Goal: Transaction & Acquisition: Purchase product/service

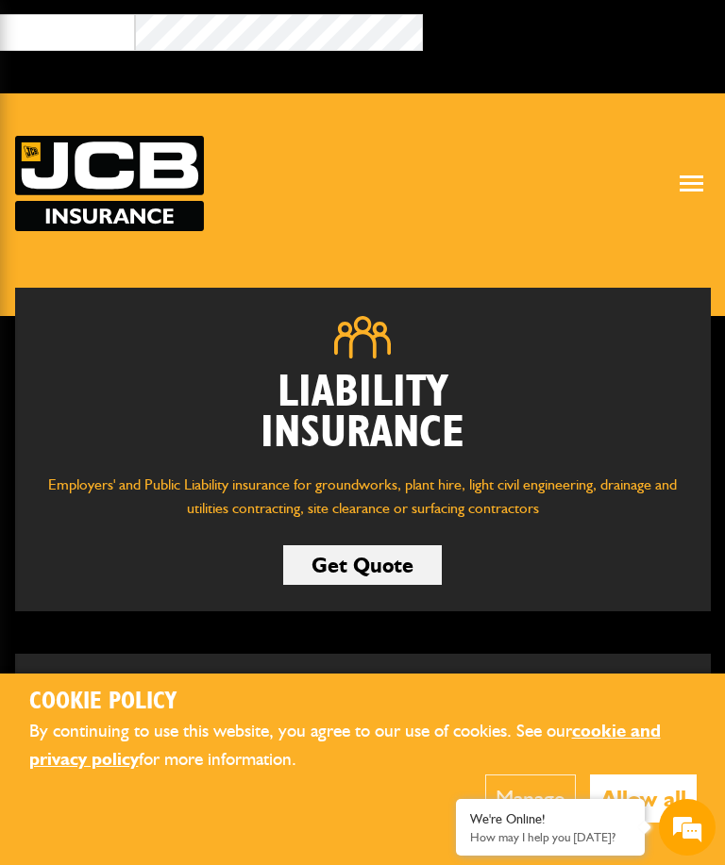
click at [691, 189] on span at bounding box center [692, 190] width 24 height 3
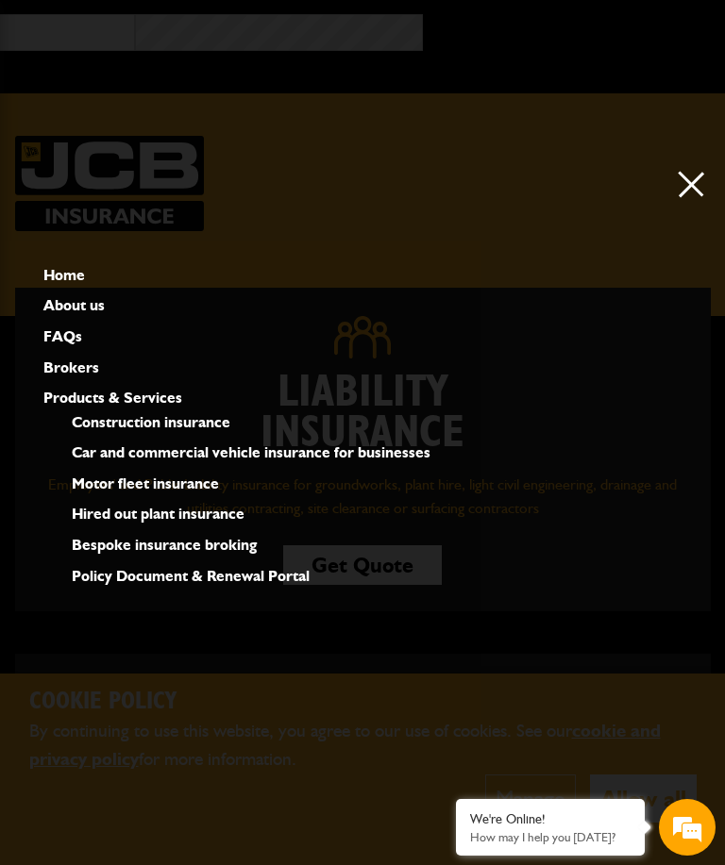
click at [230, 527] on link "Hired out plant insurance" at bounding box center [158, 514] width 173 height 25
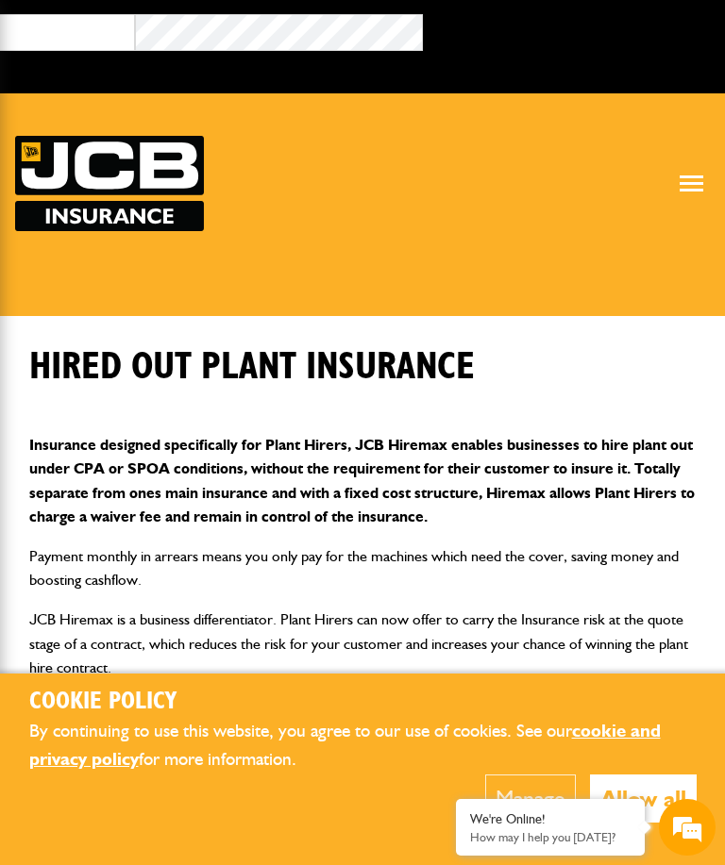
click at [704, 181] on div at bounding box center [692, 184] width 28 height 16
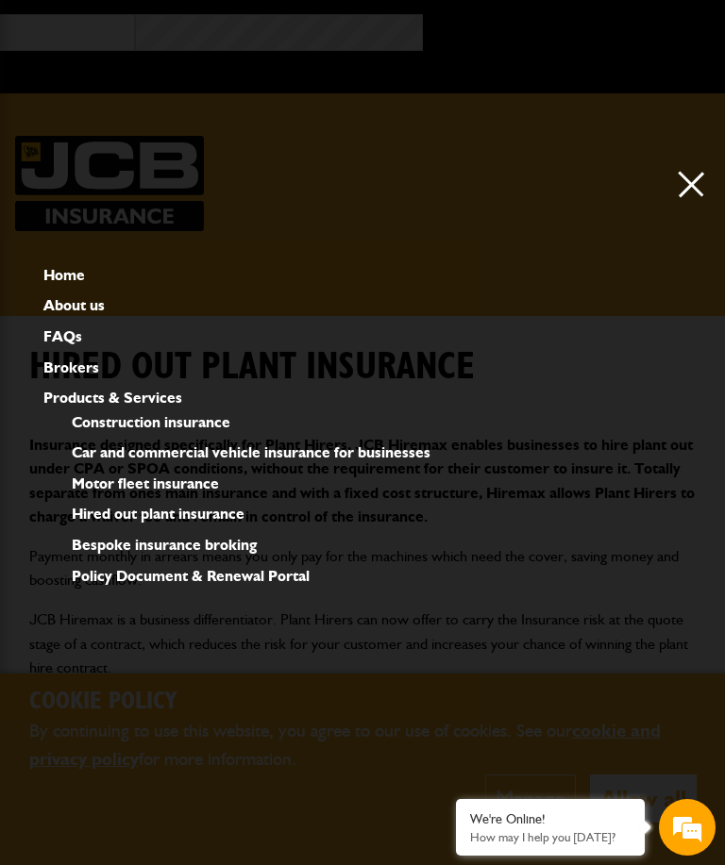
click at [228, 527] on link "Hired out plant insurance" at bounding box center [158, 514] width 173 height 25
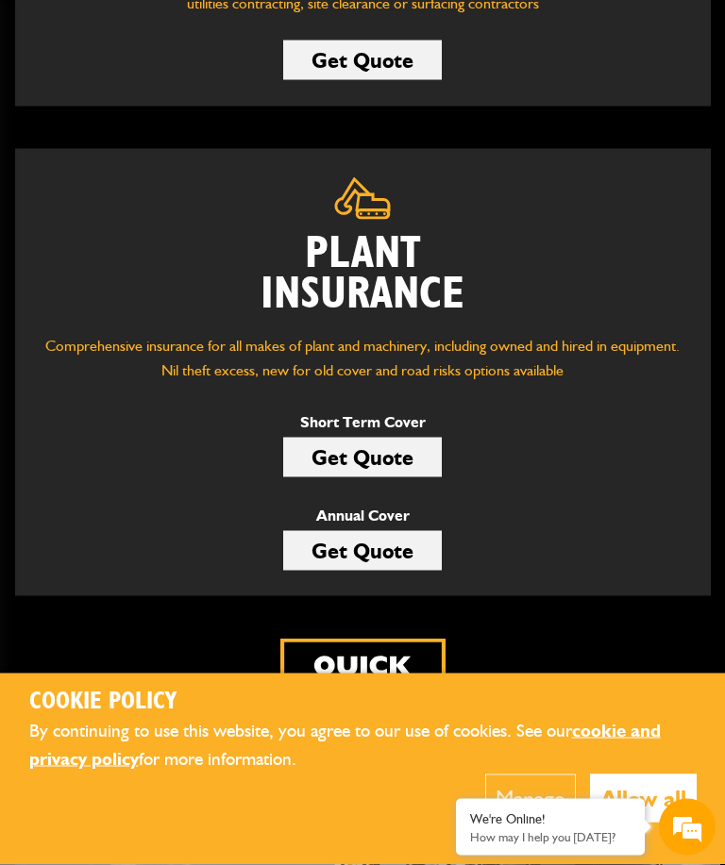
scroll to position [513, 0]
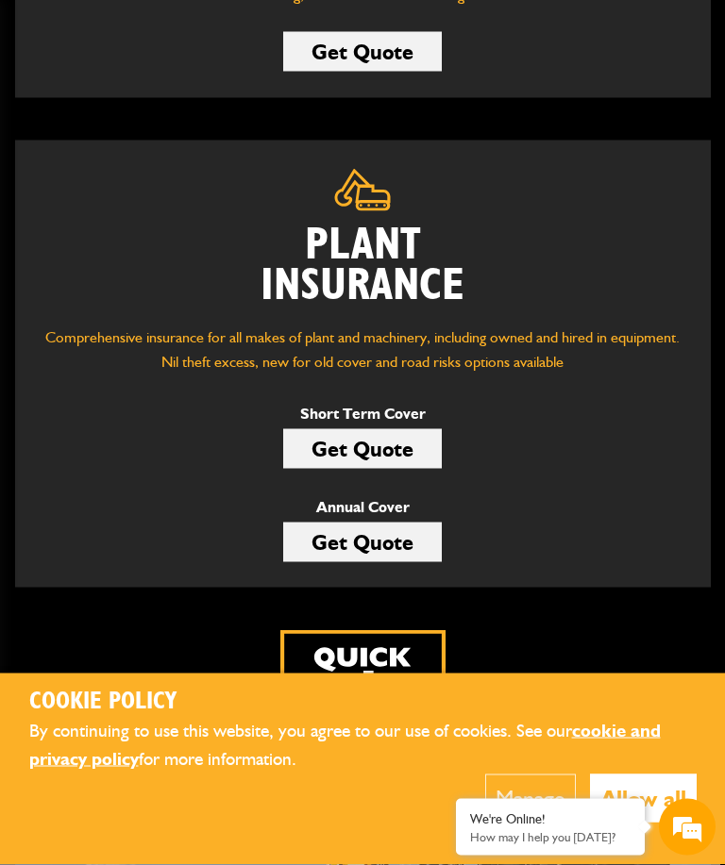
click at [422, 541] on link "Get Quote" at bounding box center [362, 543] width 159 height 40
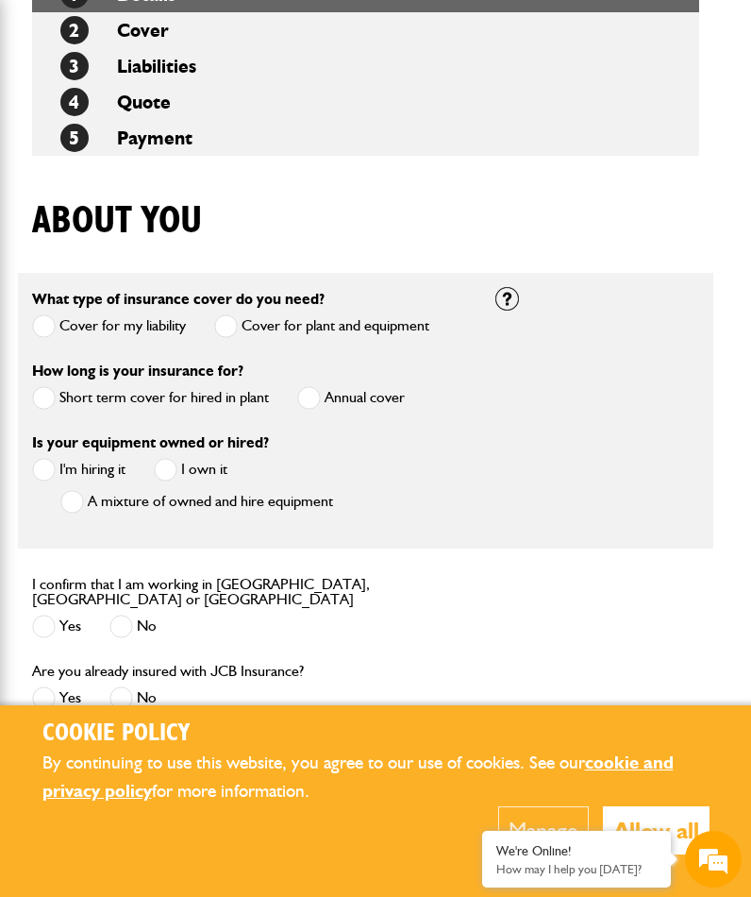
click at [311, 406] on span at bounding box center [309, 398] width 24 height 24
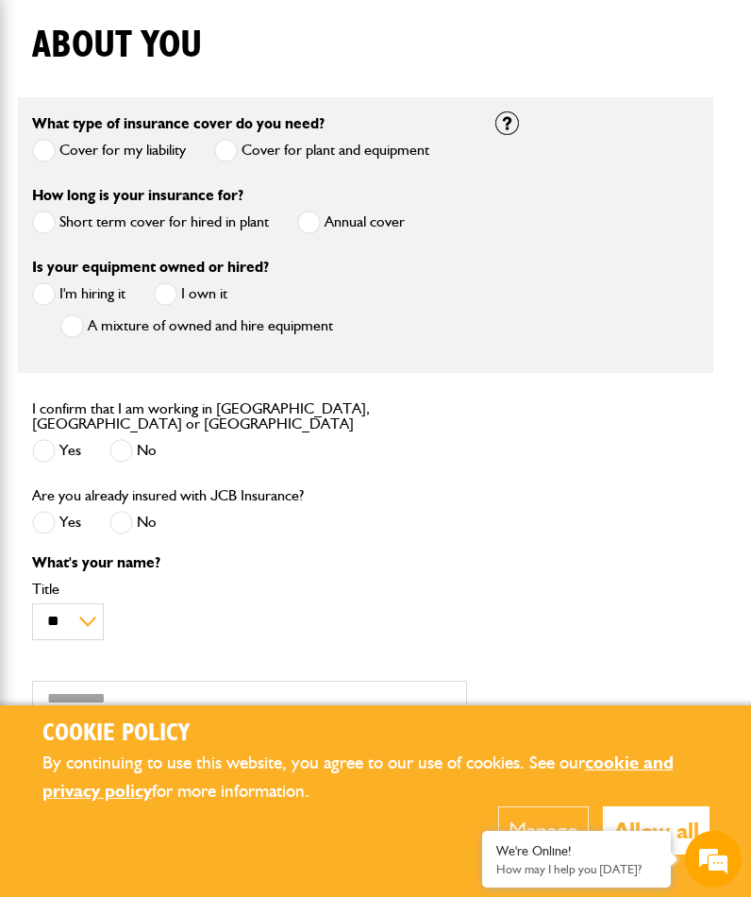
scroll to position [544, 9]
click at [53, 446] on span at bounding box center [45, 451] width 24 height 24
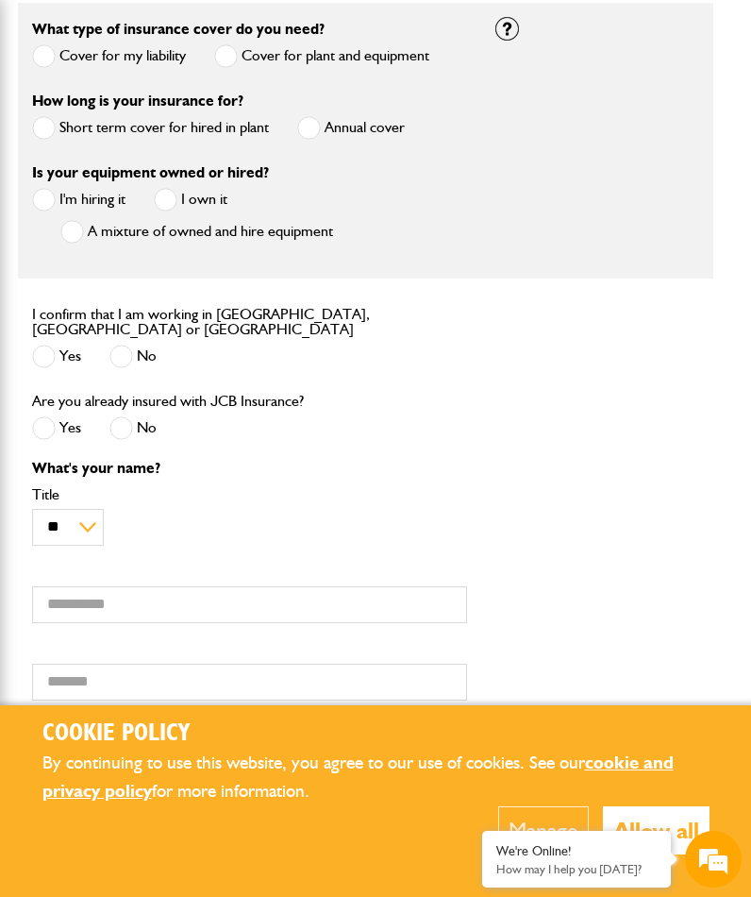
scroll to position [658, 10]
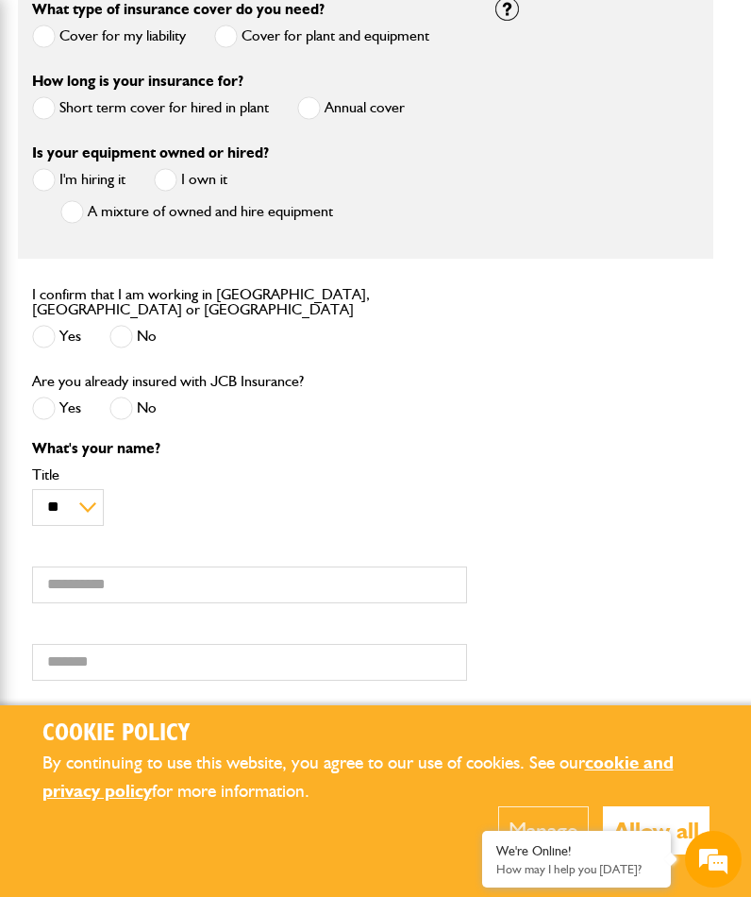
click at [133, 398] on label "No" at bounding box center [132, 408] width 47 height 24
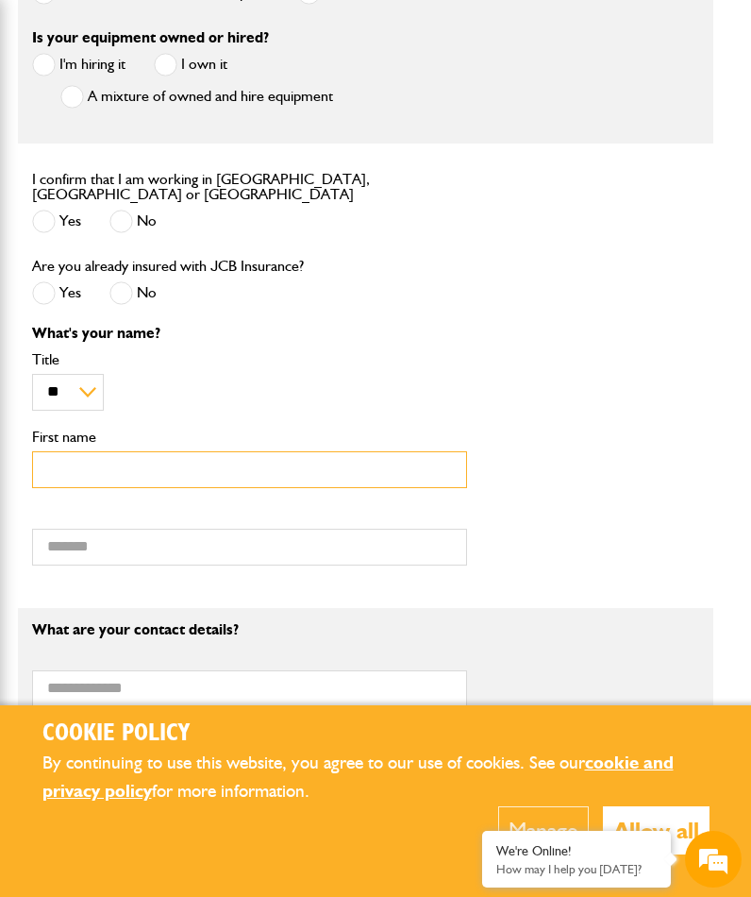
click at [390, 457] on input "First name" at bounding box center [249, 469] width 435 height 37
type input "*******"
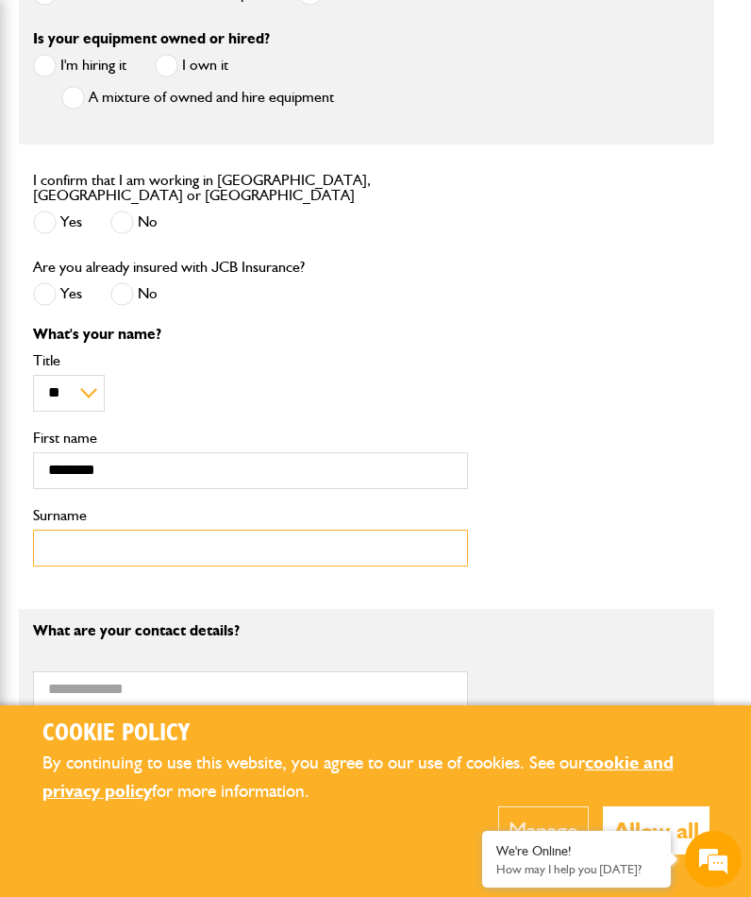
click at [300, 543] on input "Surname" at bounding box center [250, 547] width 435 height 37
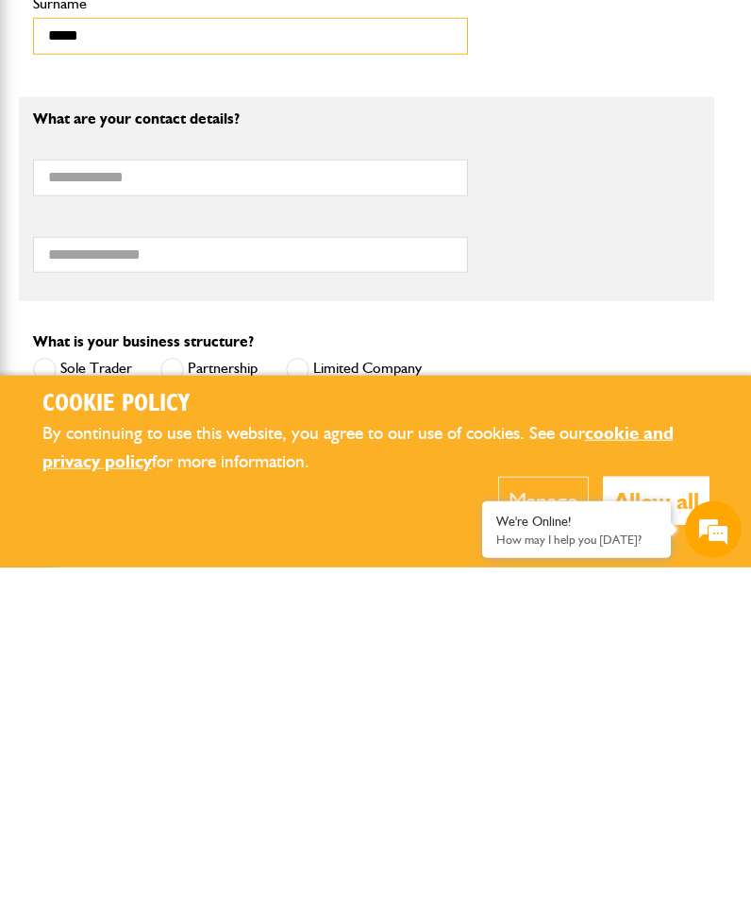
scroll to position [954, 9]
type input "*****"
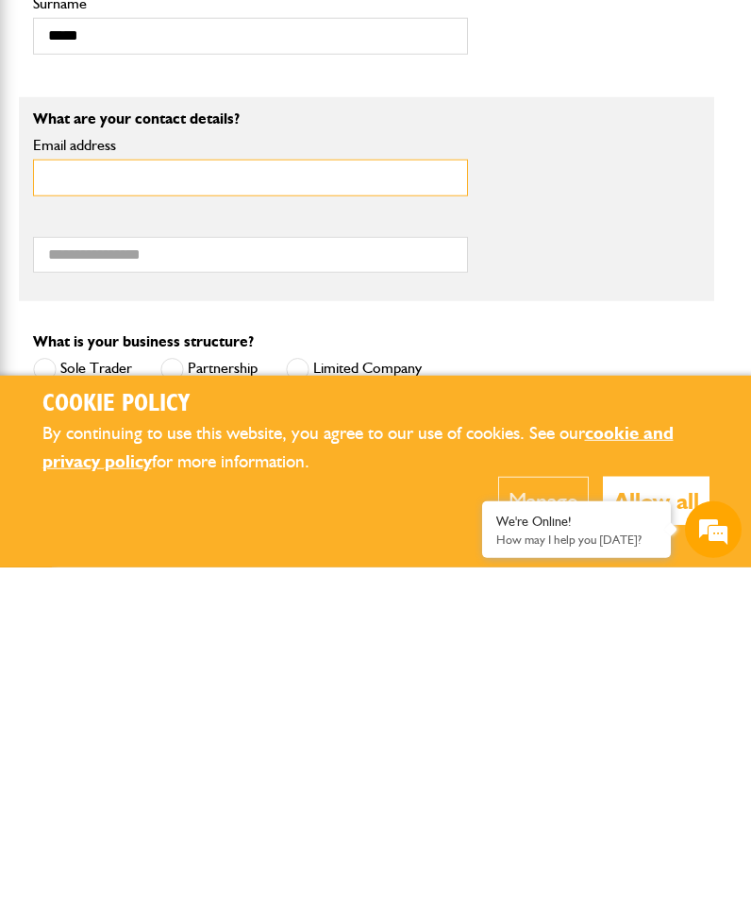
click at [293, 489] on input "Email address" at bounding box center [250, 507] width 435 height 37
type input "**********"
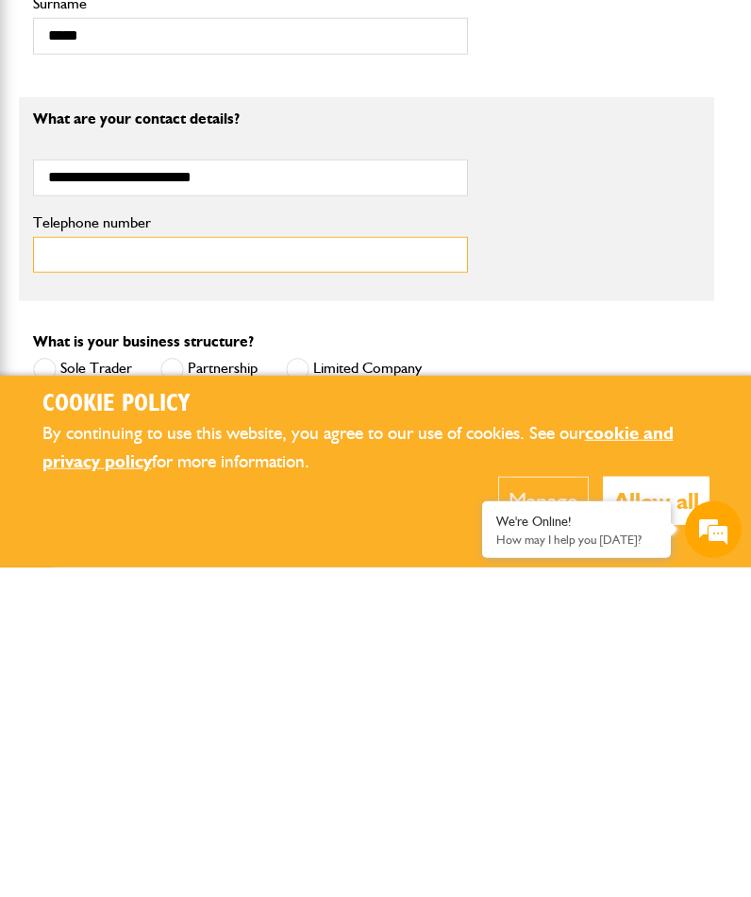
click at [283, 566] on input "Telephone number" at bounding box center [250, 584] width 435 height 37
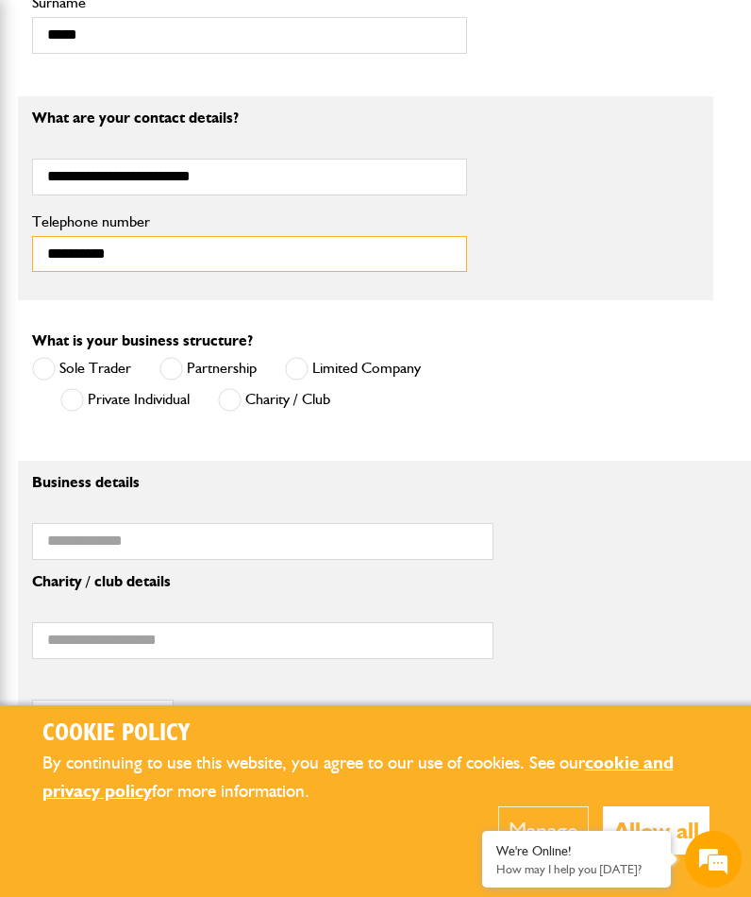
click at [51, 243] on input "**********" at bounding box center [249, 254] width 435 height 37
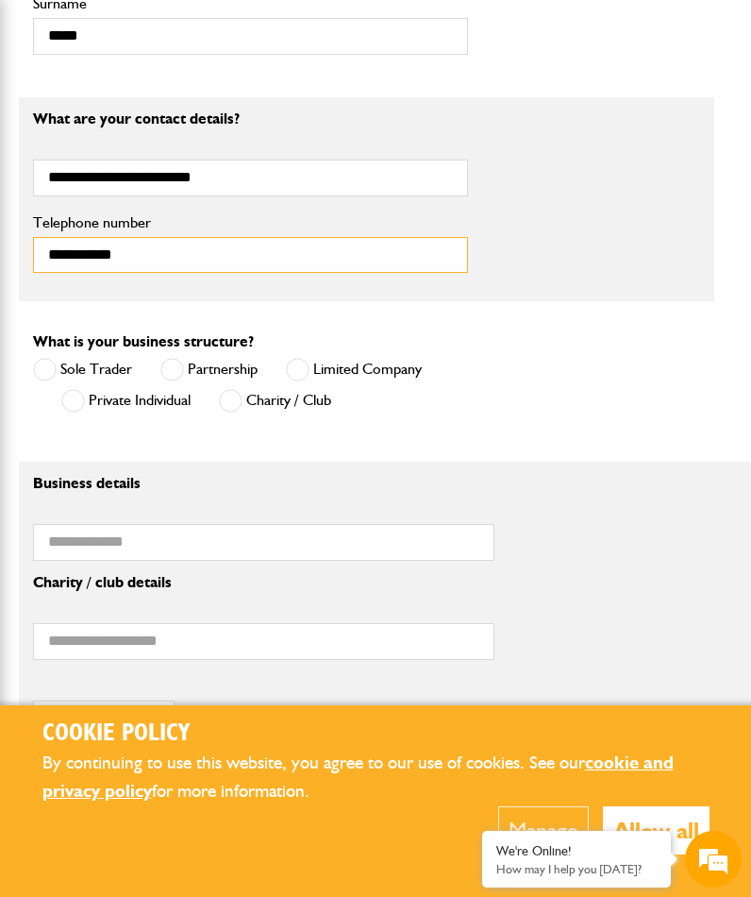
type input "**********"
click at [303, 361] on span at bounding box center [298, 370] width 24 height 24
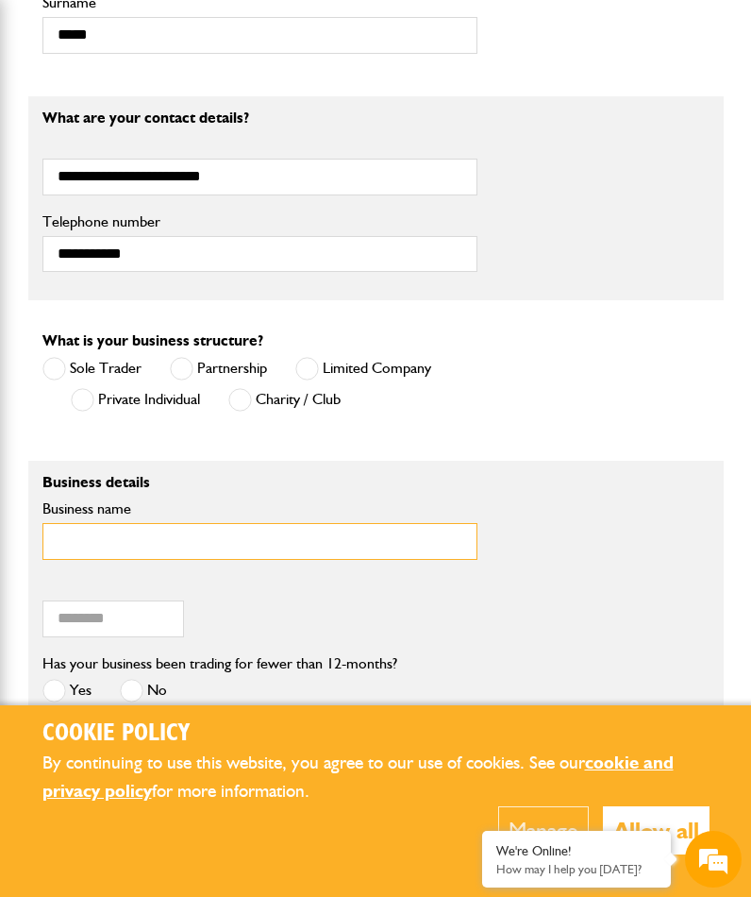
click at [246, 529] on input "Business name" at bounding box center [259, 541] width 435 height 37
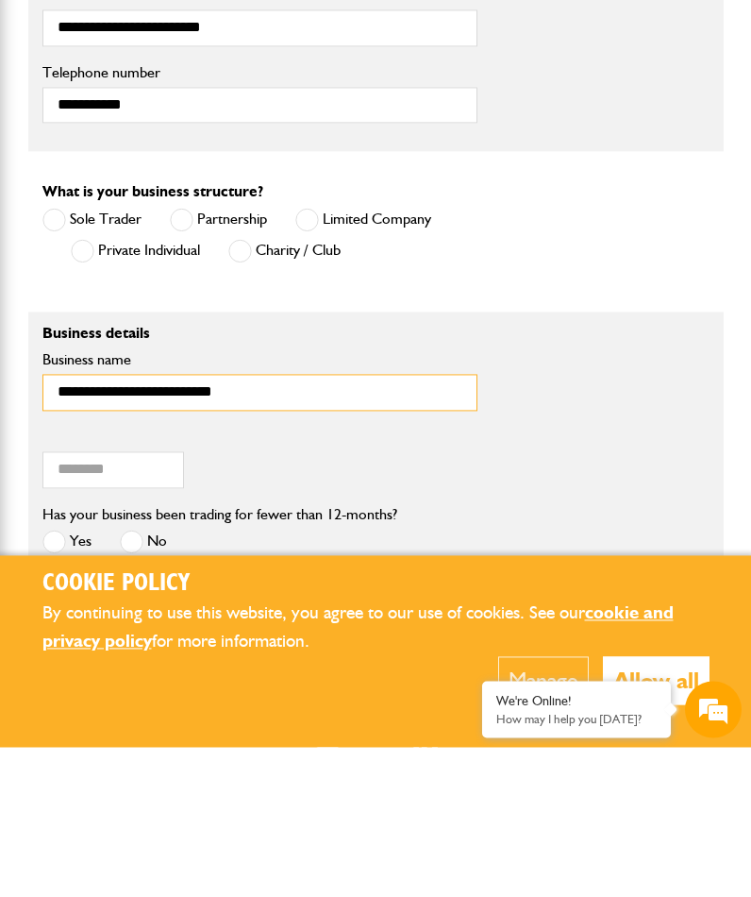
type input "**********"
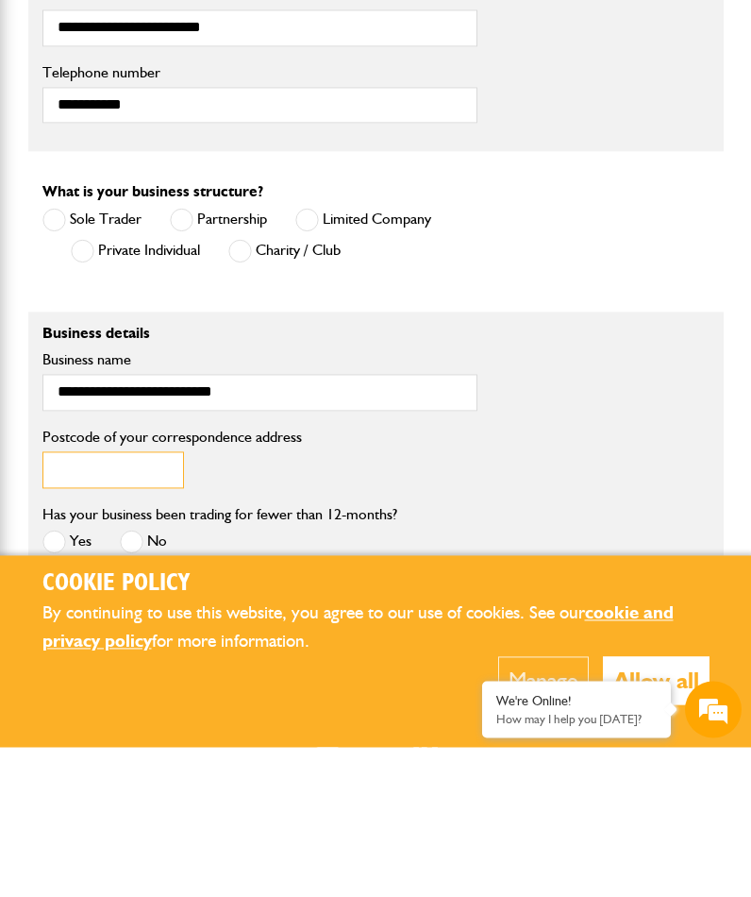
click at [152, 601] on input "Postcode of your correspondence address" at bounding box center [113, 619] width 142 height 37
type input "*******"
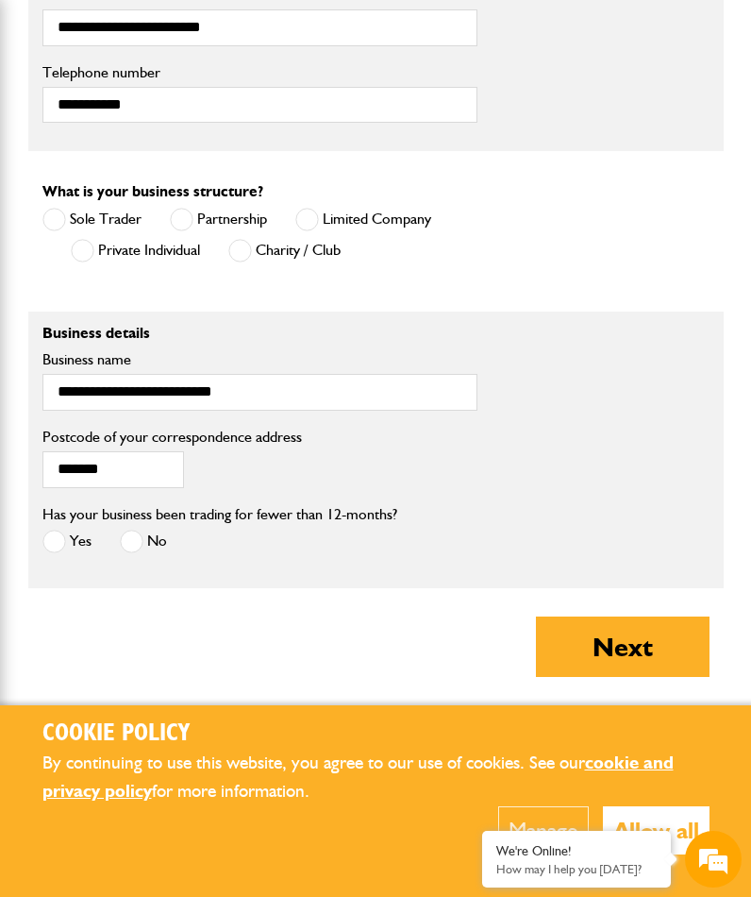
click at [49, 546] on span at bounding box center [54, 541] width 24 height 24
click at [651, 647] on button "Next" at bounding box center [623, 646] width 174 height 60
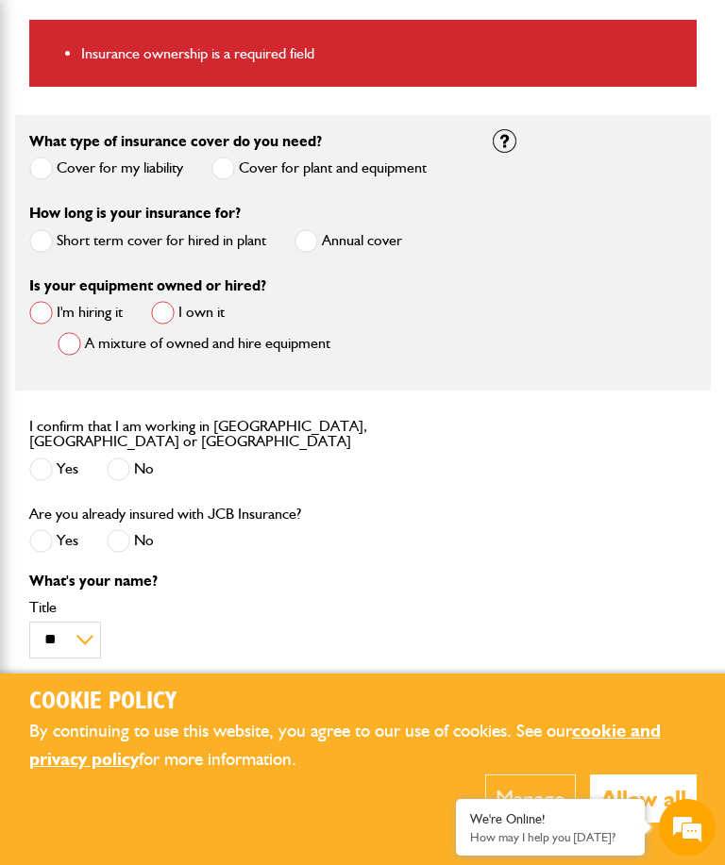
click at [43, 318] on span at bounding box center [41, 313] width 24 height 24
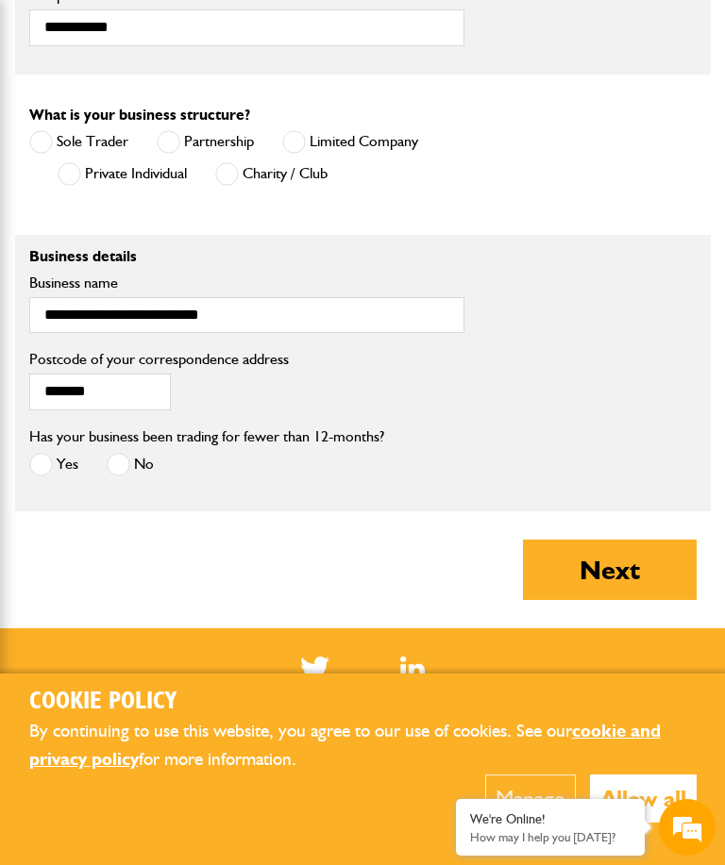
scroll to position [1688, 0]
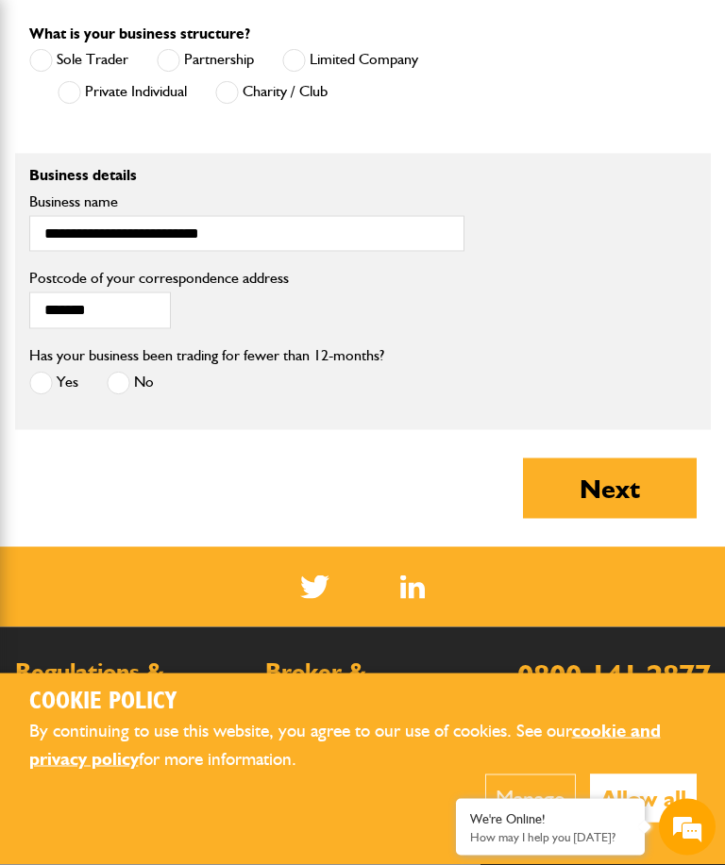
click at [648, 487] on button "Next" at bounding box center [610, 489] width 174 height 60
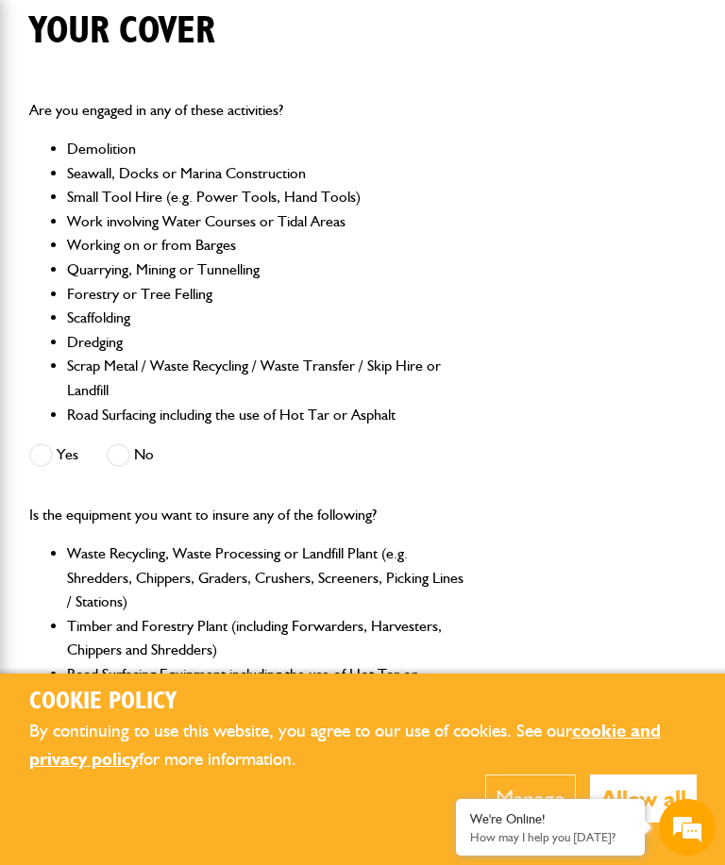
click at [722, 692] on body "Cookie Policy By continuing to use this website, you agree to our use of cookie…" at bounding box center [362, 724] width 725 height 2564
click at [39, 464] on span at bounding box center [41, 456] width 24 height 24
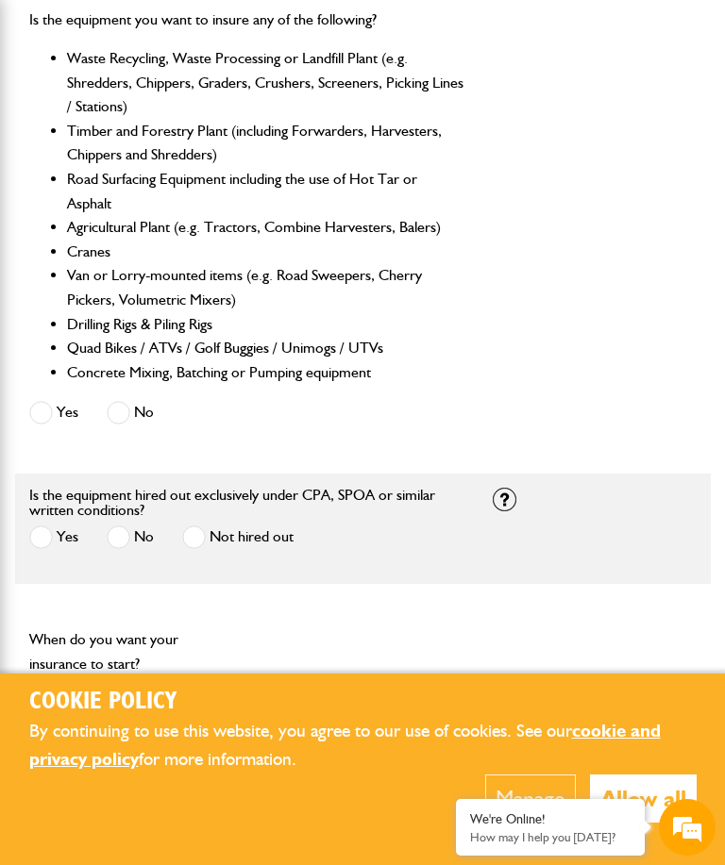
scroll to position [1067, 0]
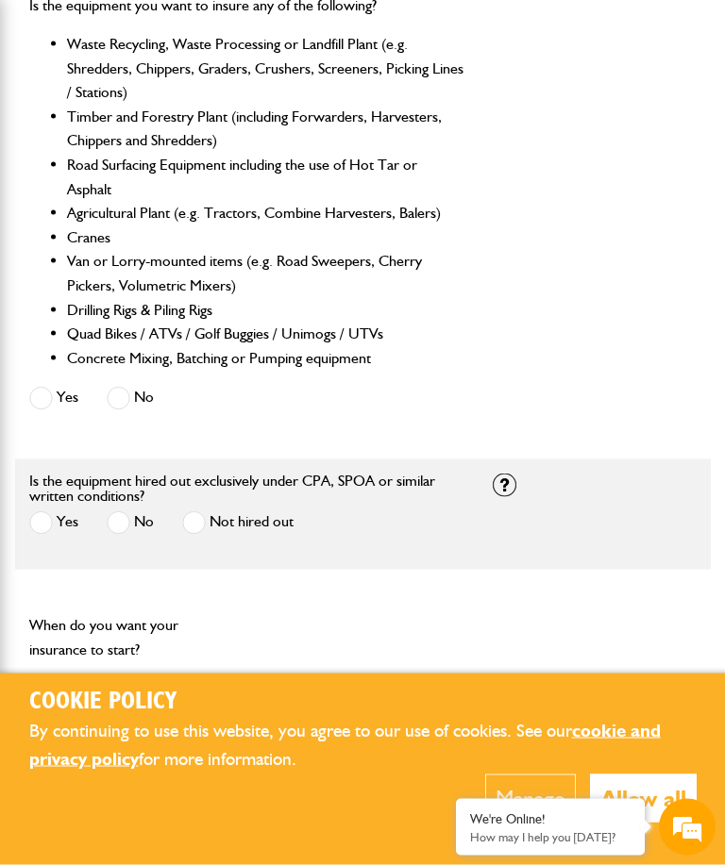
click at [35, 399] on span at bounding box center [41, 399] width 24 height 24
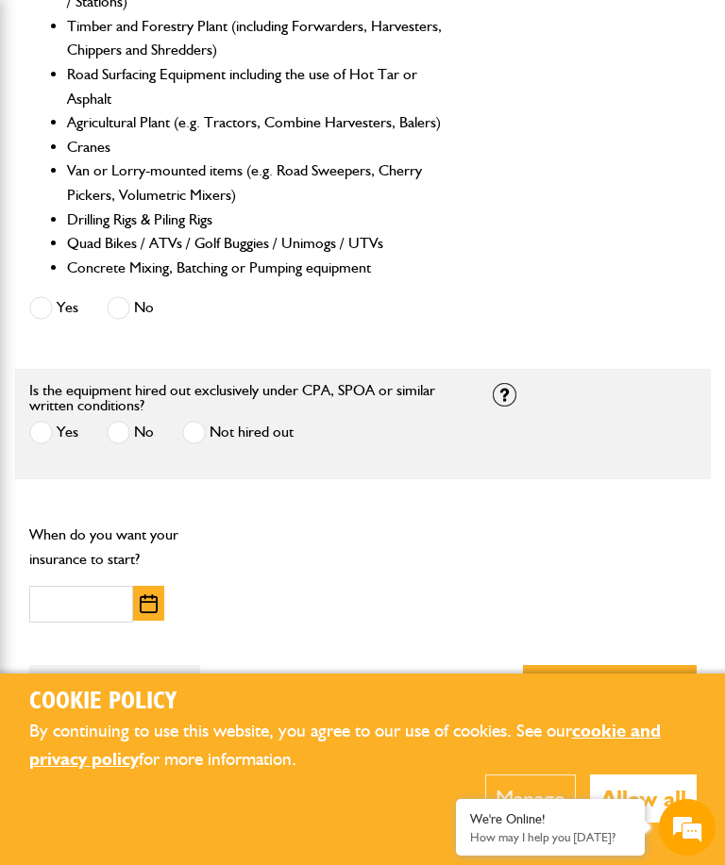
scroll to position [1212, 0]
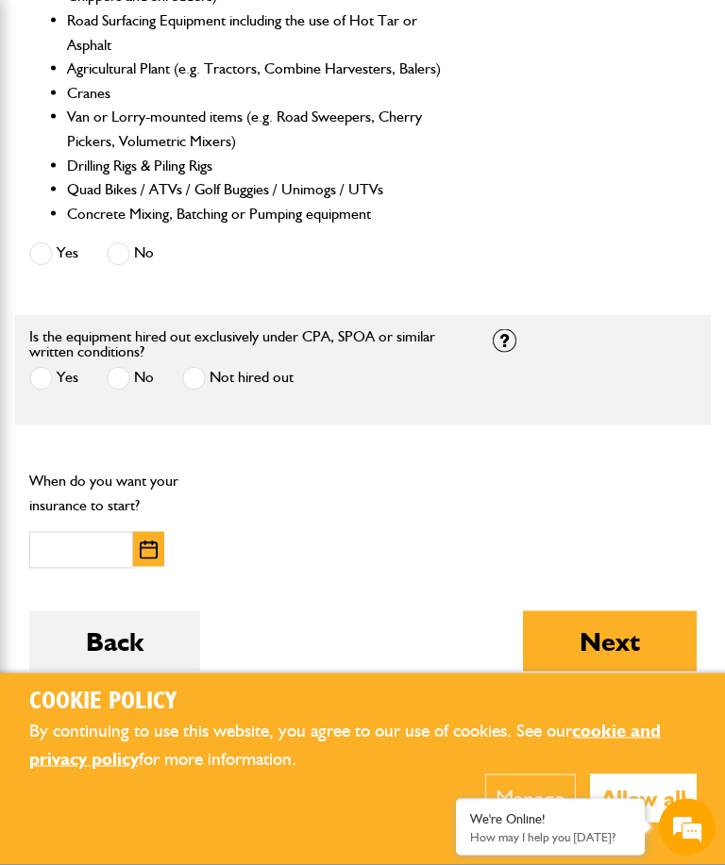
click at [43, 373] on span at bounding box center [41, 379] width 24 height 24
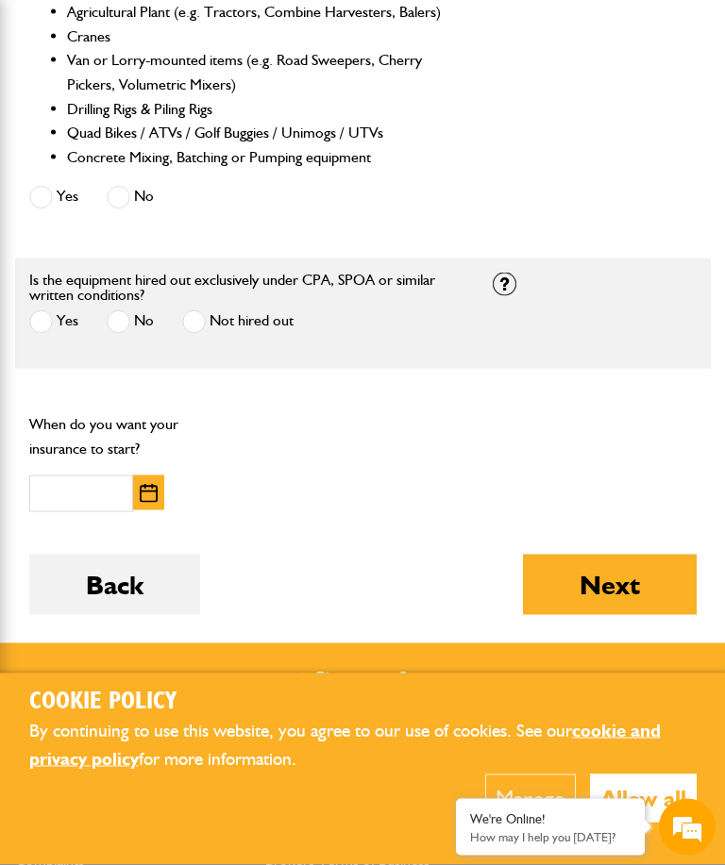
scroll to position [1270, 0]
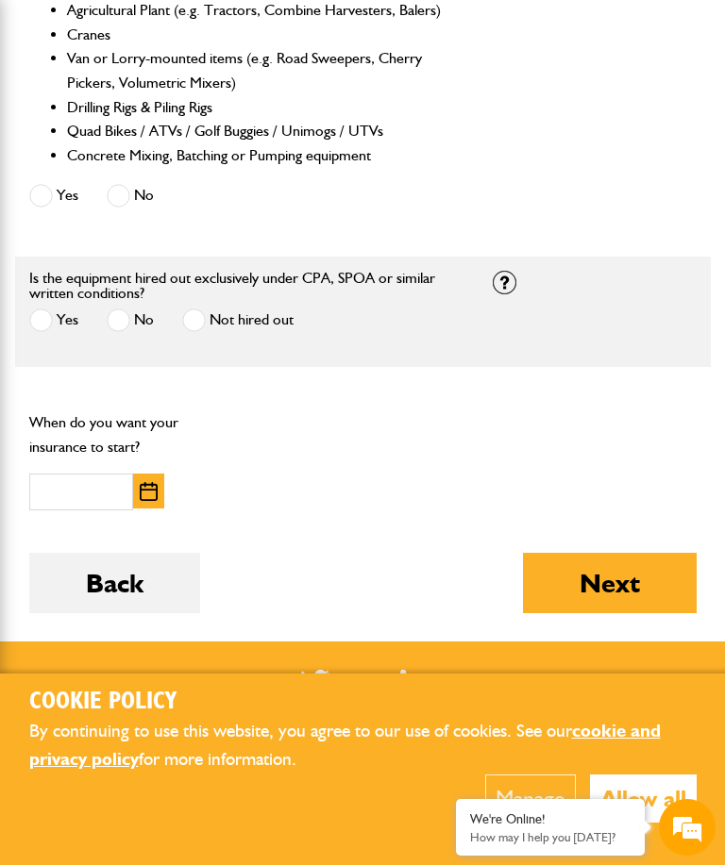
click at [150, 483] on img "button" at bounding box center [149, 491] width 18 height 19
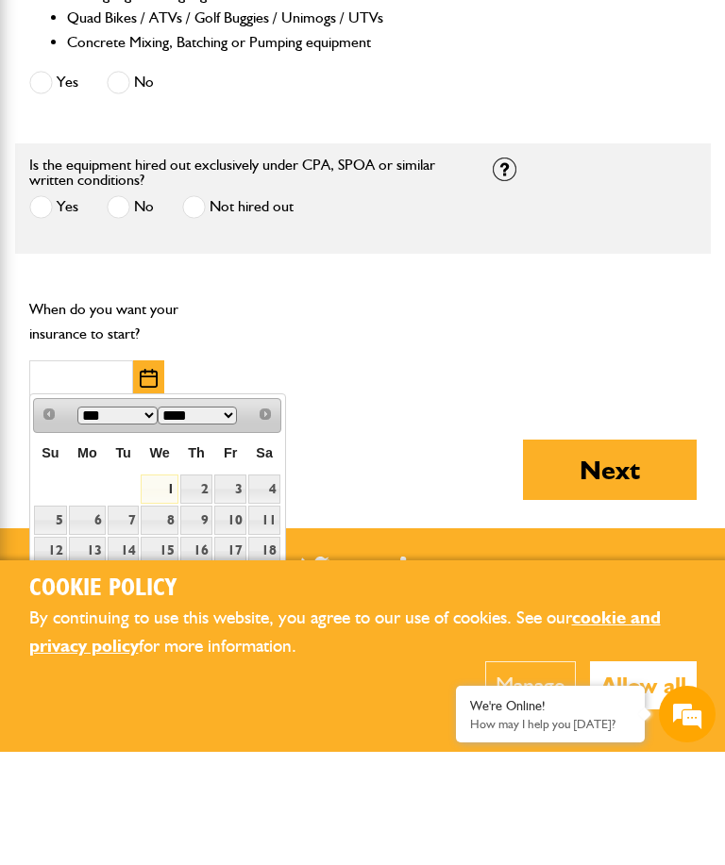
click at [169, 588] on link "1" at bounding box center [159, 602] width 37 height 29
type input "**********"
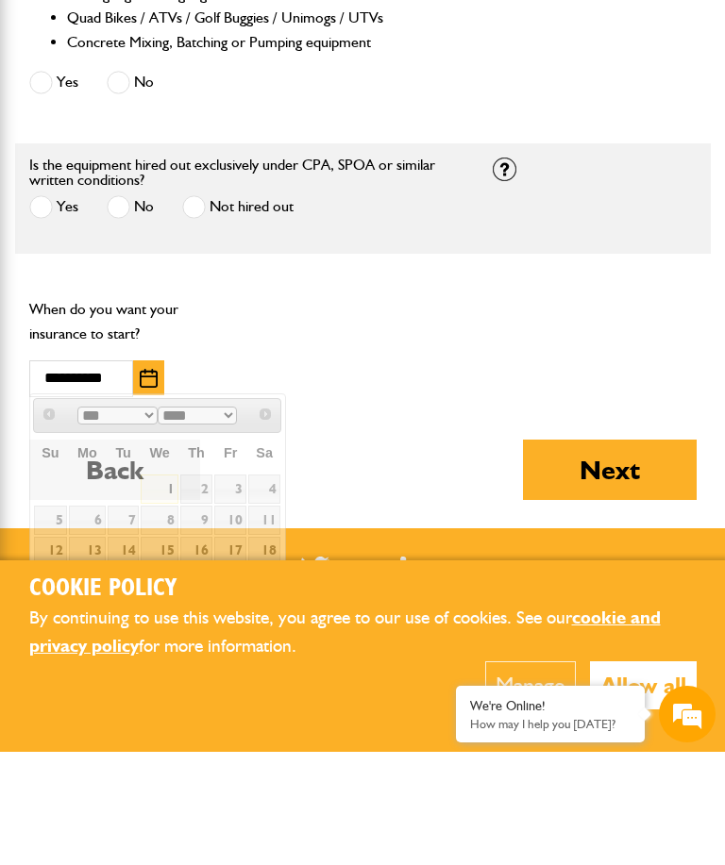
scroll to position [1384, 0]
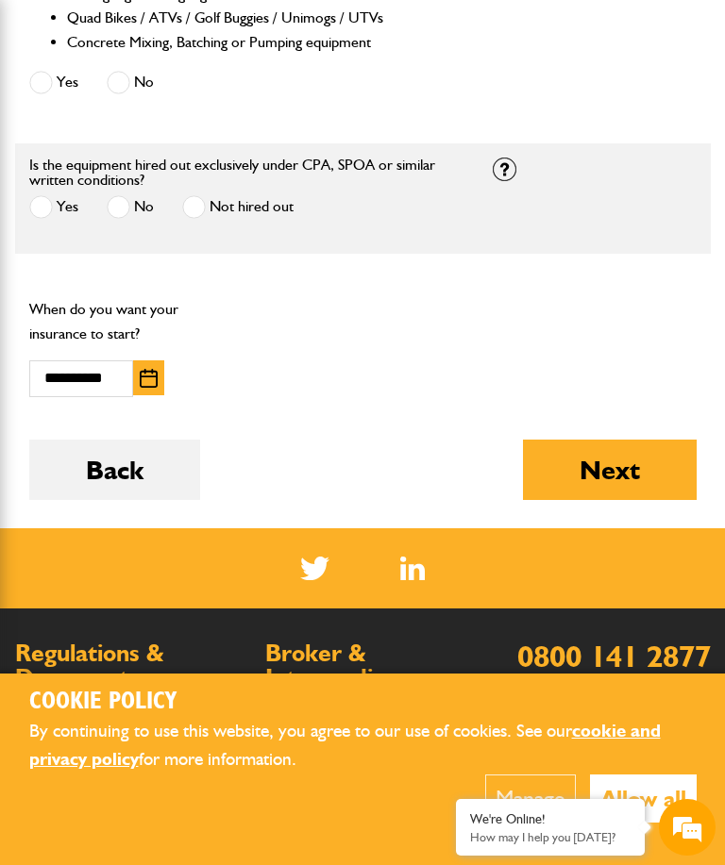
click at [655, 477] on button "Next" at bounding box center [610, 470] width 174 height 60
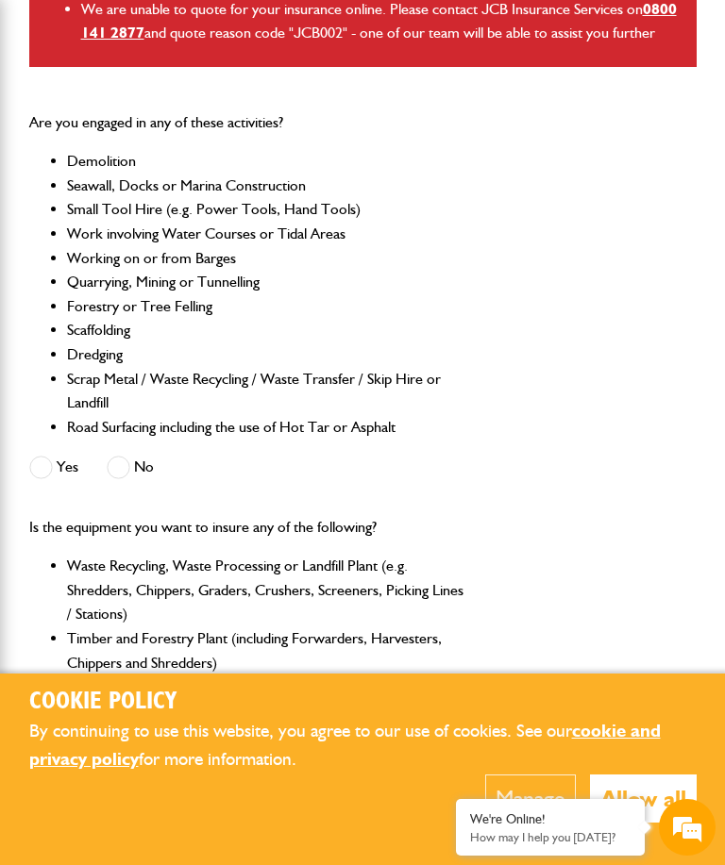
scroll to position [684, 0]
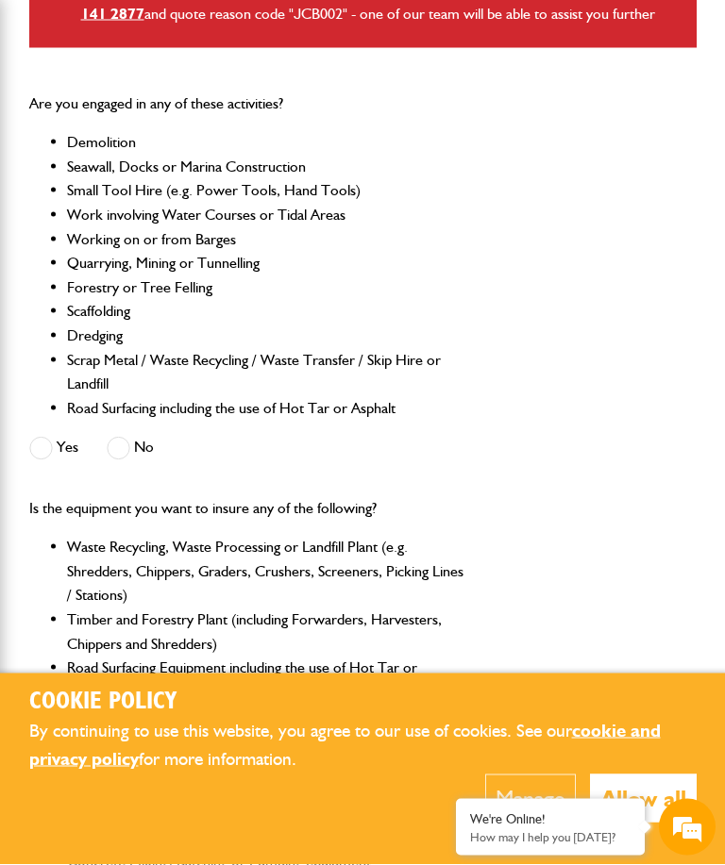
click at [123, 445] on span at bounding box center [119, 449] width 24 height 24
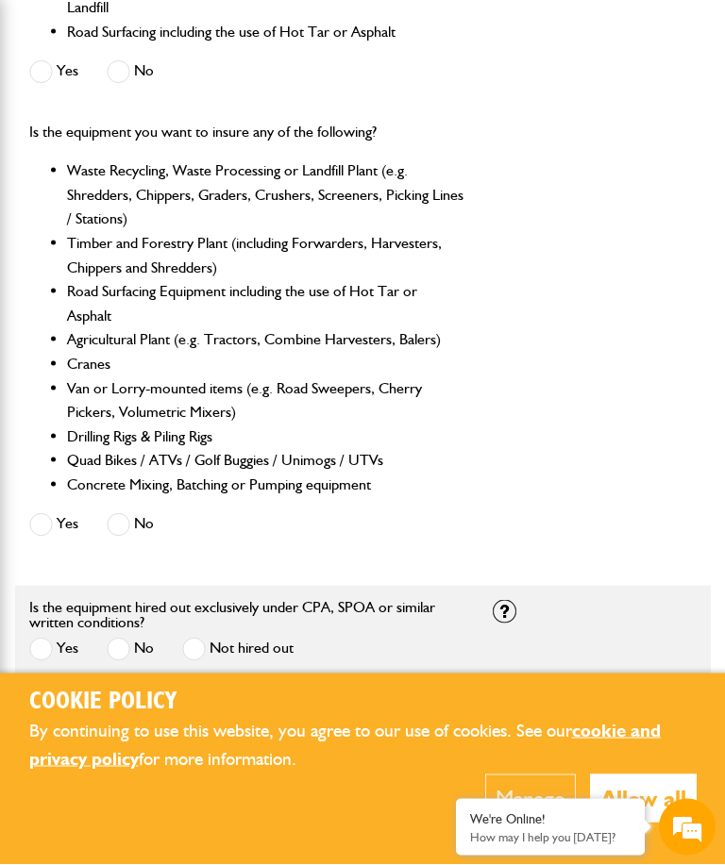
scroll to position [1085, 0]
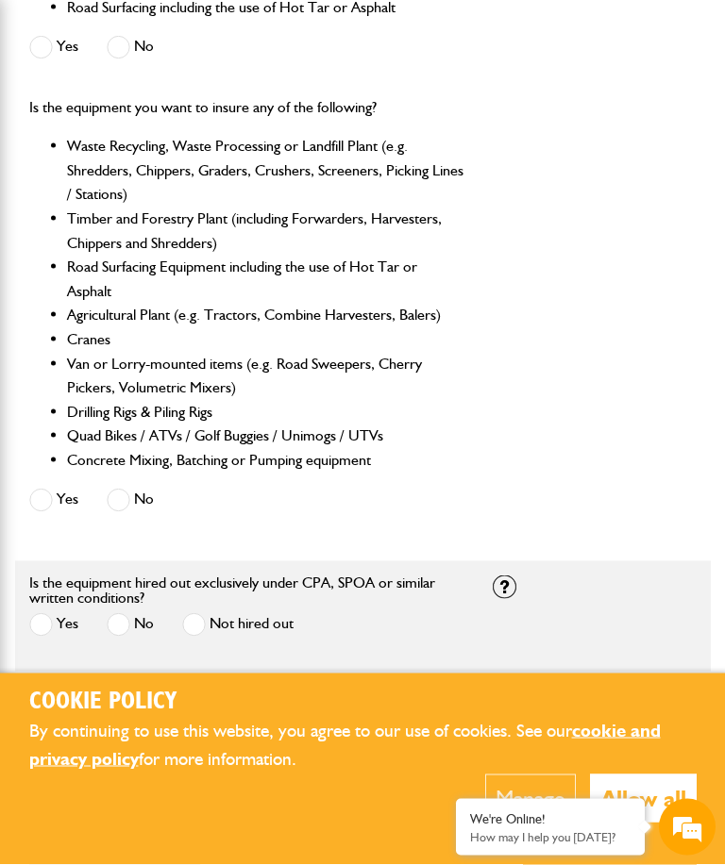
click at [136, 497] on label "No" at bounding box center [130, 501] width 47 height 24
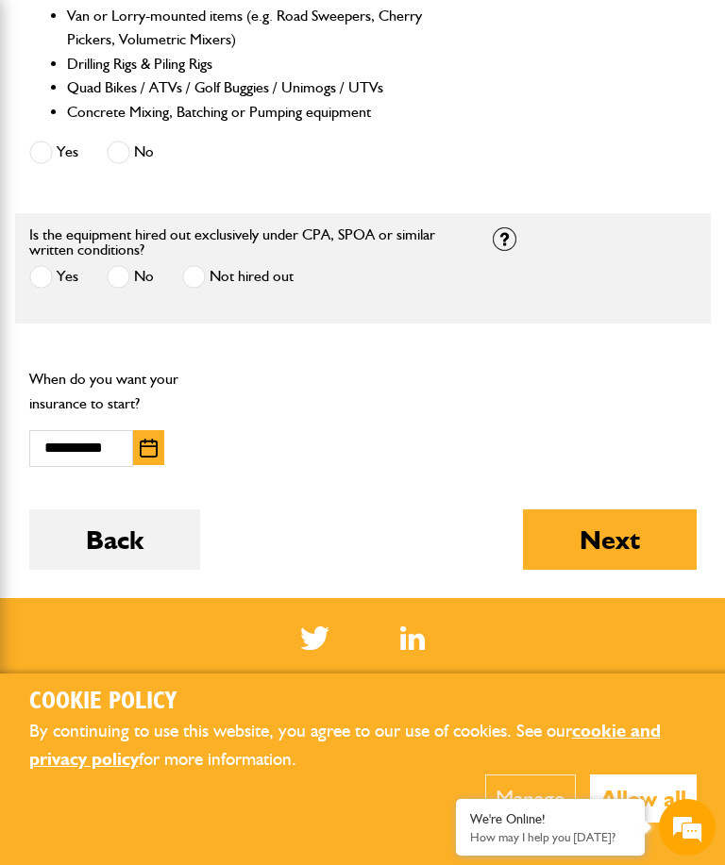
scroll to position [1438, 0]
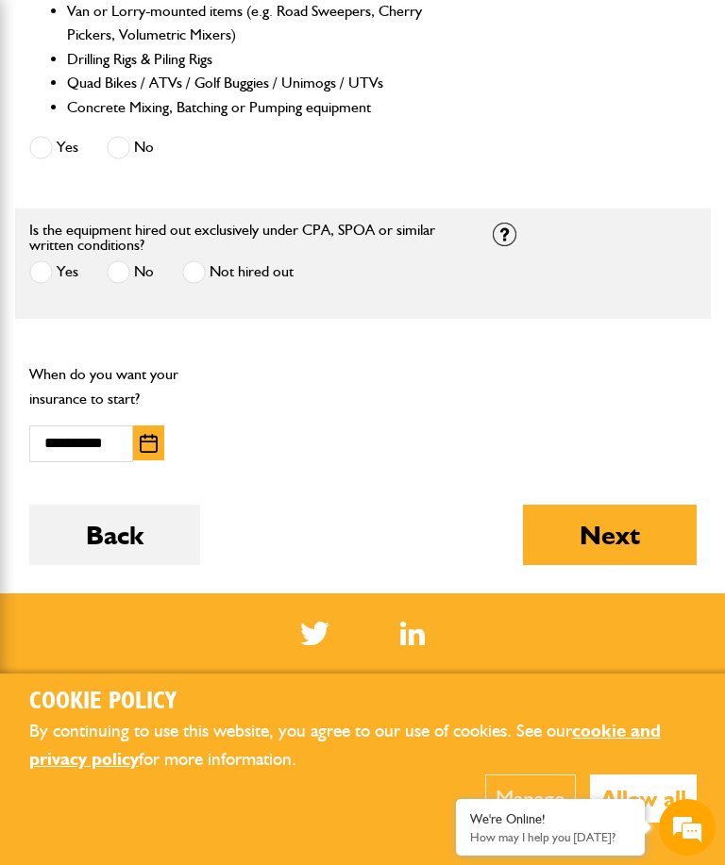
click at [124, 276] on span at bounding box center [119, 272] width 24 height 24
click at [632, 537] on button "Next" at bounding box center [610, 535] width 174 height 60
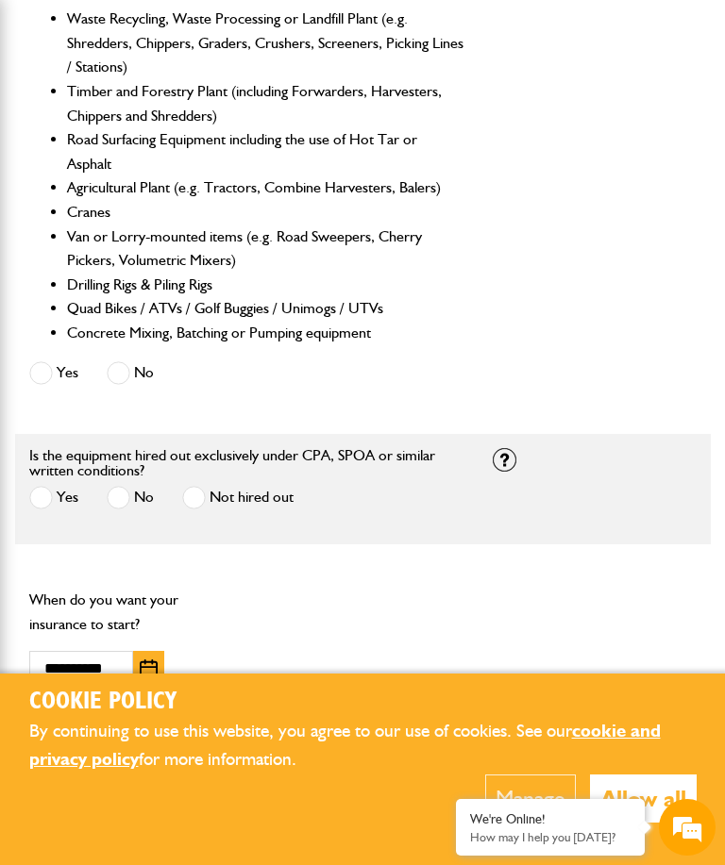
click at [42, 496] on span at bounding box center [41, 498] width 24 height 24
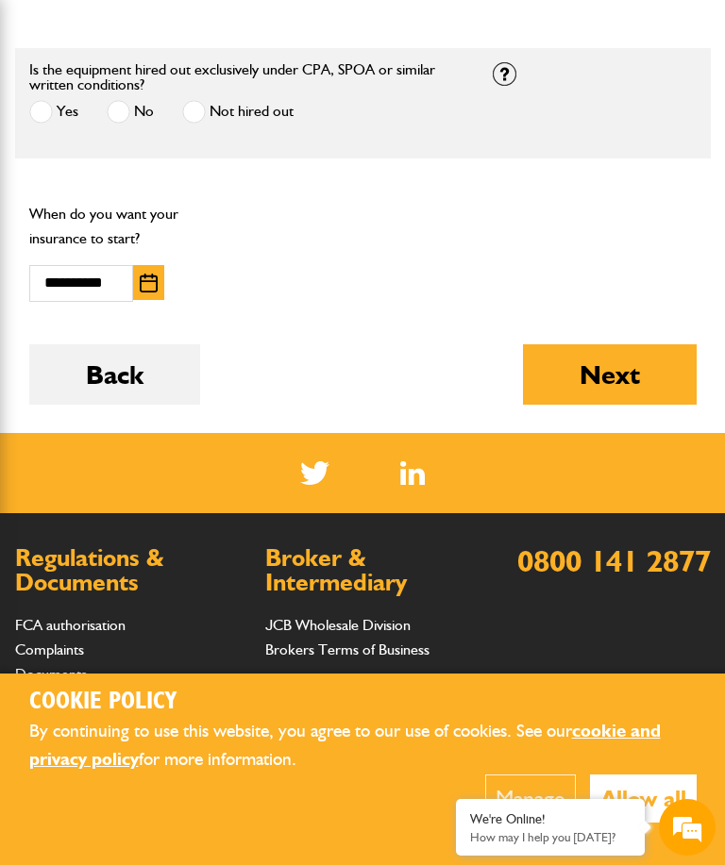
scroll to position [1637, 0]
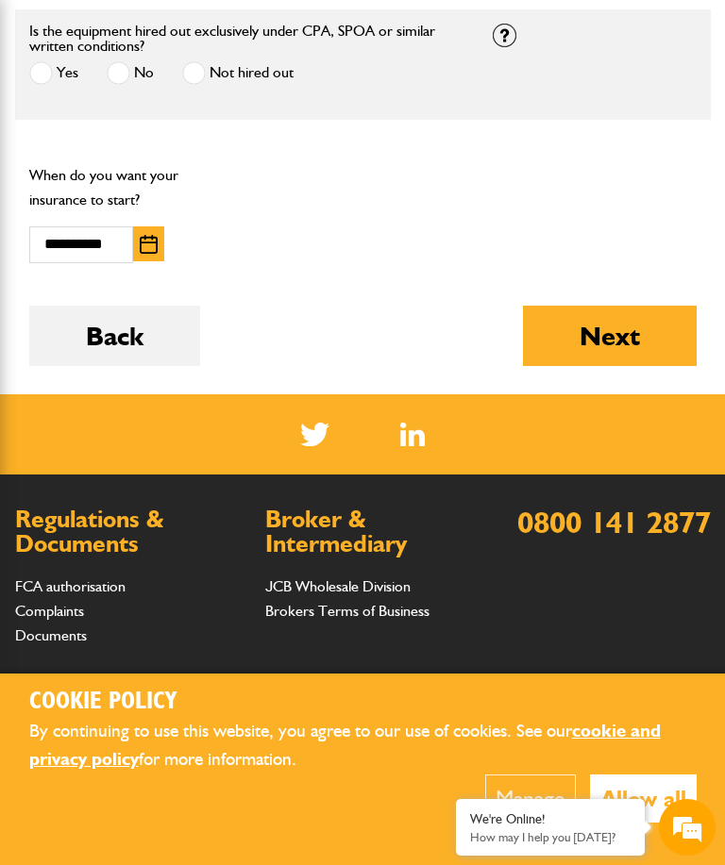
click at [625, 328] on button "Next" at bounding box center [610, 336] width 174 height 60
